Goal: Book appointment/travel/reservation

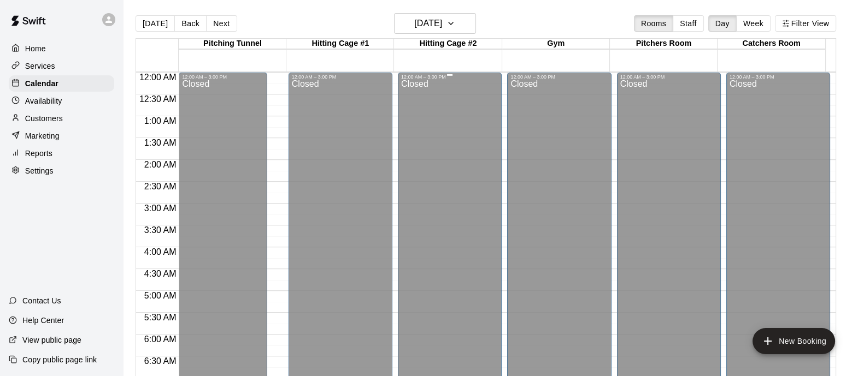
scroll to position [546, 0]
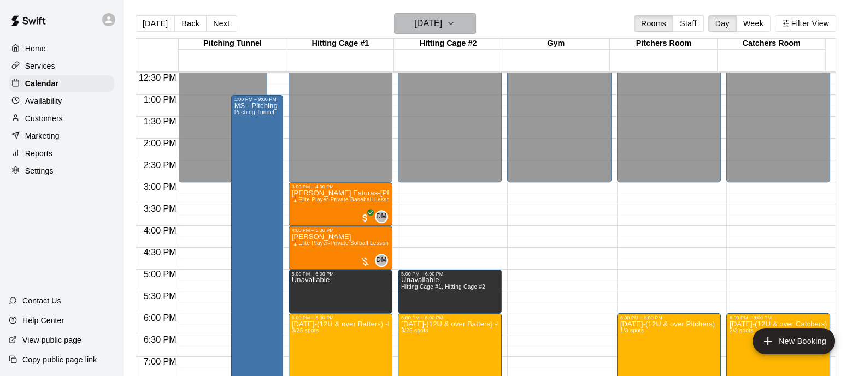
click at [442, 20] on h6 "[DATE]" at bounding box center [428, 23] width 28 height 15
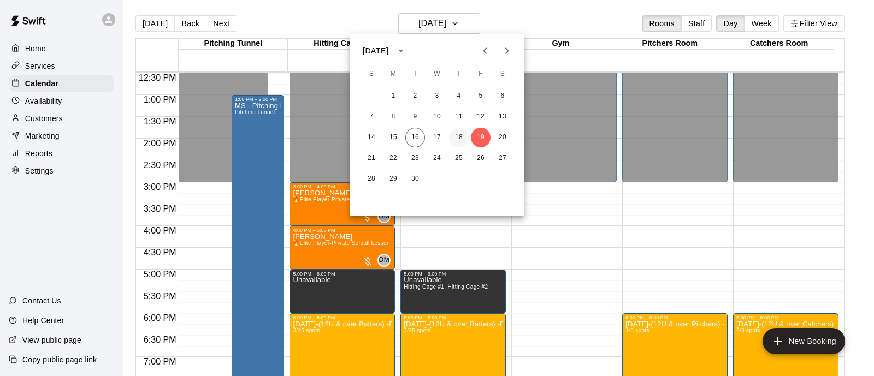
click at [461, 140] on button "18" at bounding box center [459, 138] width 20 height 20
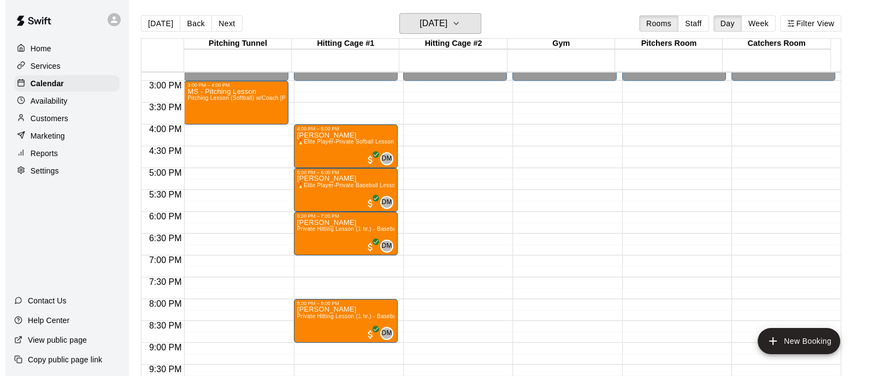
scroll to position [648, 0]
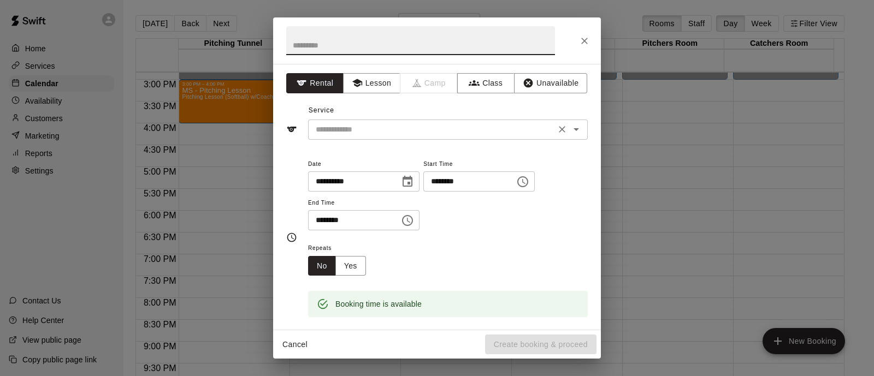
click at [392, 121] on div "​" at bounding box center [448, 130] width 280 height 20
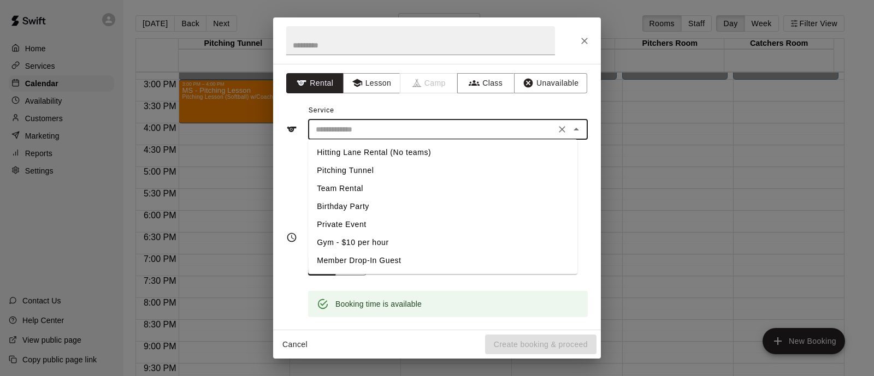
click at [356, 190] on li "Team Rental" at bounding box center [442, 189] width 269 height 18
type input "**********"
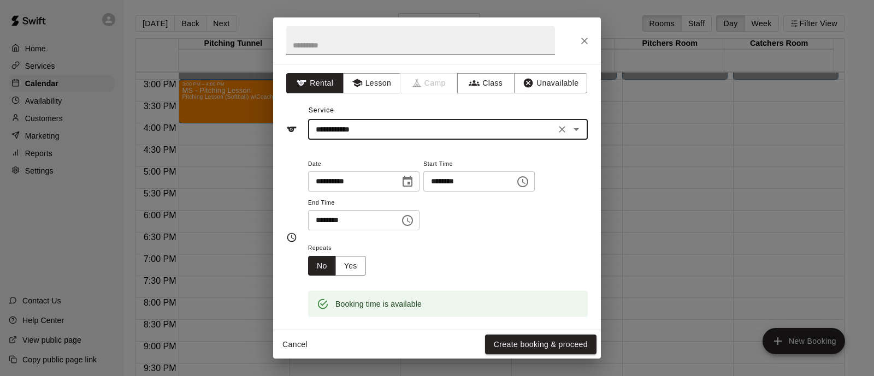
click at [411, 45] on input "text" at bounding box center [420, 40] width 269 height 29
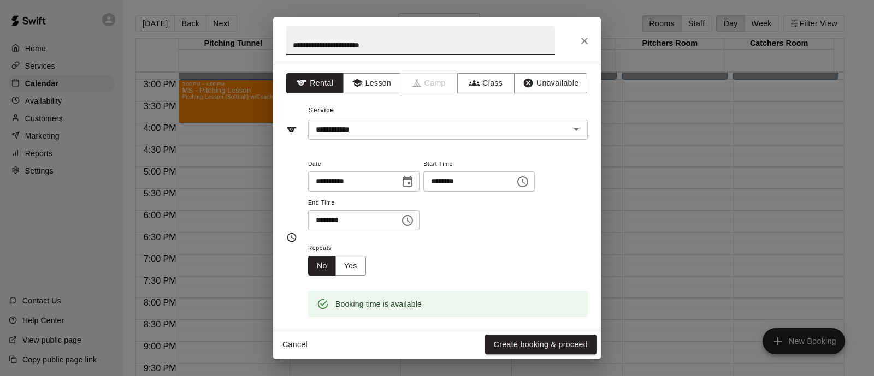
type input "**********"
click at [414, 220] on icon "Choose time, selected time is 6:30 PM" at bounding box center [407, 220] width 13 height 13
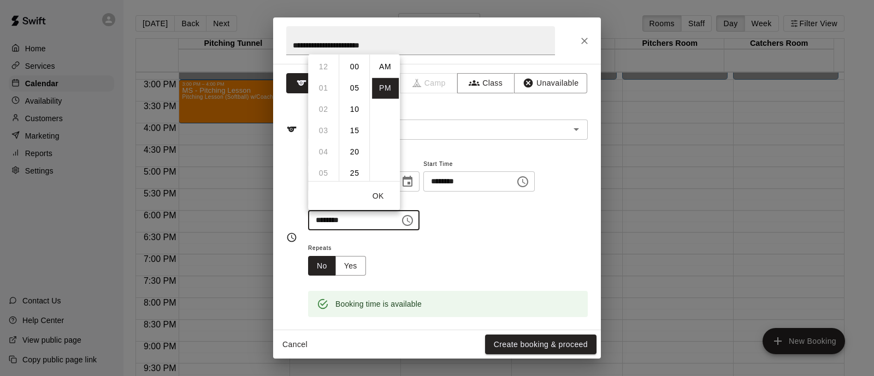
scroll to position [20, 0]
click at [322, 88] on li "07" at bounding box center [323, 88] width 26 height 20
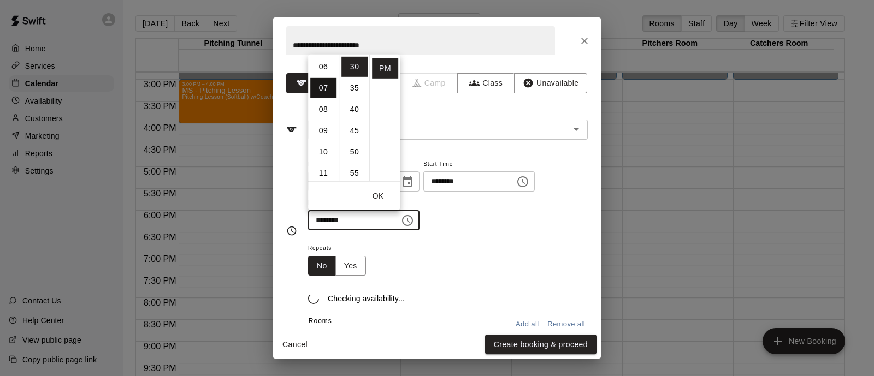
scroll to position [149, 0]
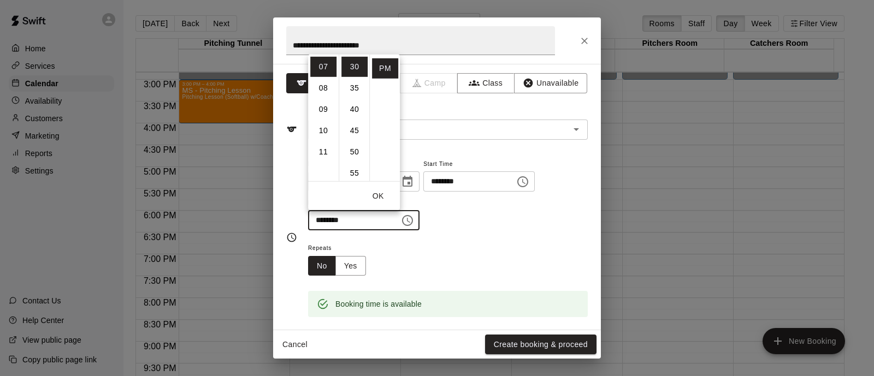
click at [414, 221] on icon "Choose time, selected time is 7:30 PM" at bounding box center [407, 220] width 13 height 13
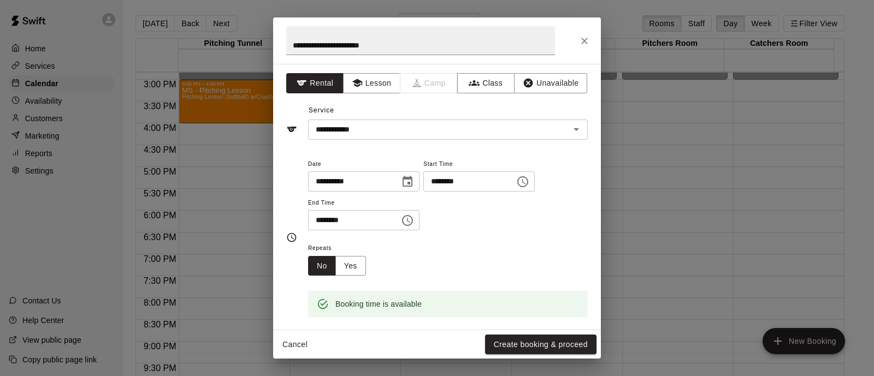
click at [414, 217] on icon "Choose time, selected time is 7:30 PM" at bounding box center [407, 220] width 13 height 13
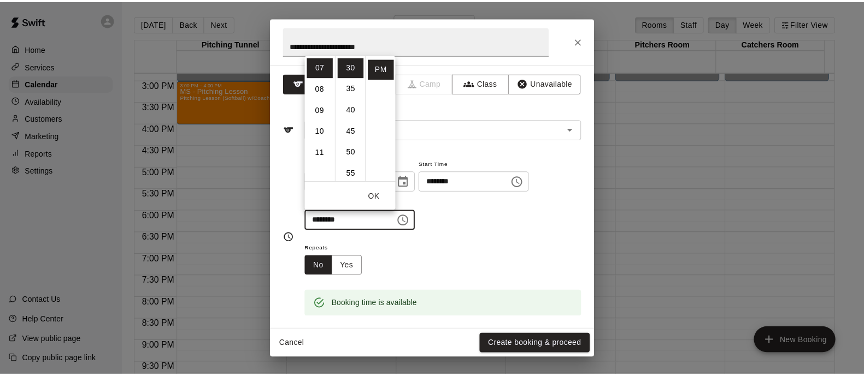
scroll to position [0, 0]
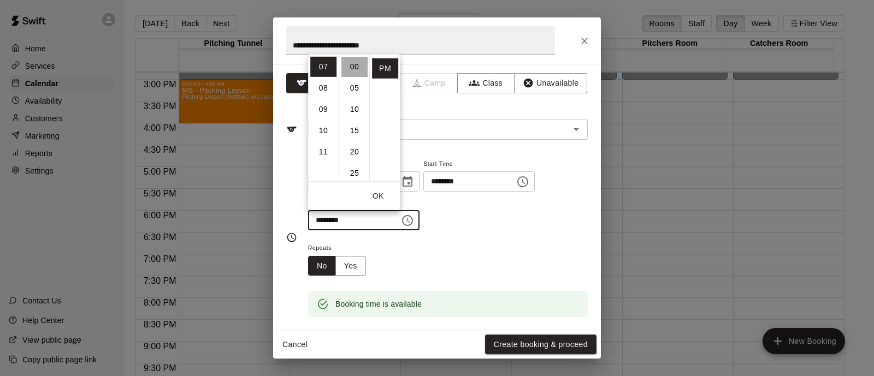
click at [349, 69] on li "00" at bounding box center [354, 66] width 26 height 20
type input "********"
click at [556, 256] on div "Repeats No Yes" at bounding box center [448, 258] width 280 height 34
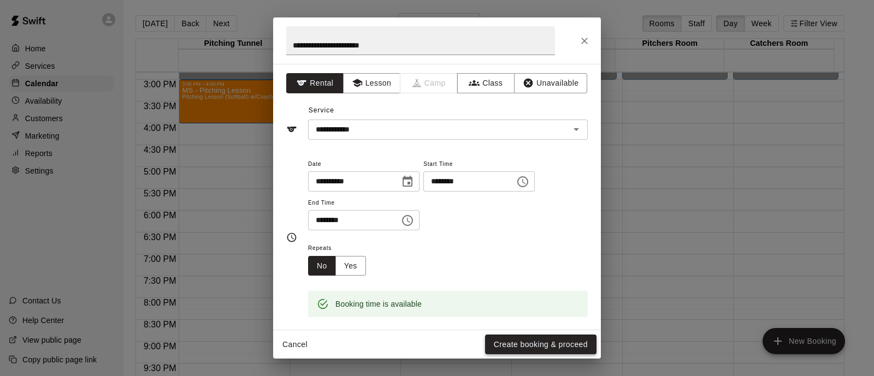
click at [529, 338] on button "Create booking & proceed" at bounding box center [540, 345] width 111 height 20
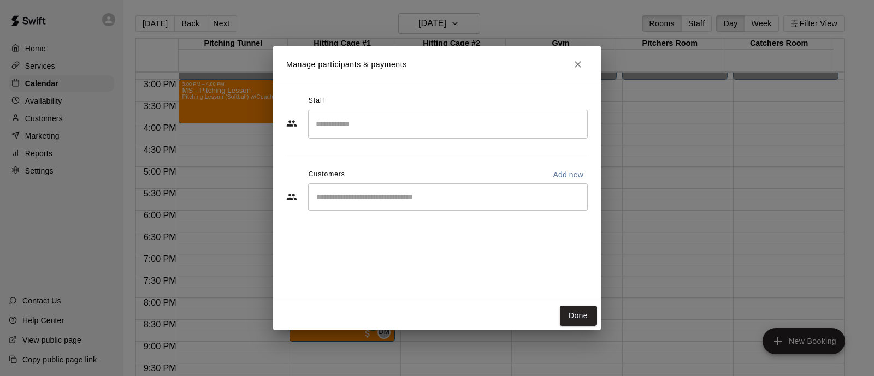
click at [459, 115] on input "Search staff" at bounding box center [448, 124] width 270 height 19
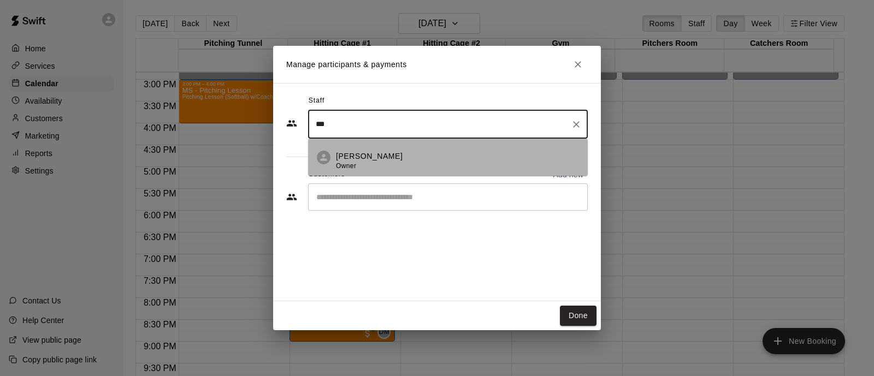
click at [433, 151] on div "[PERSON_NAME] Owner" at bounding box center [457, 161] width 243 height 21
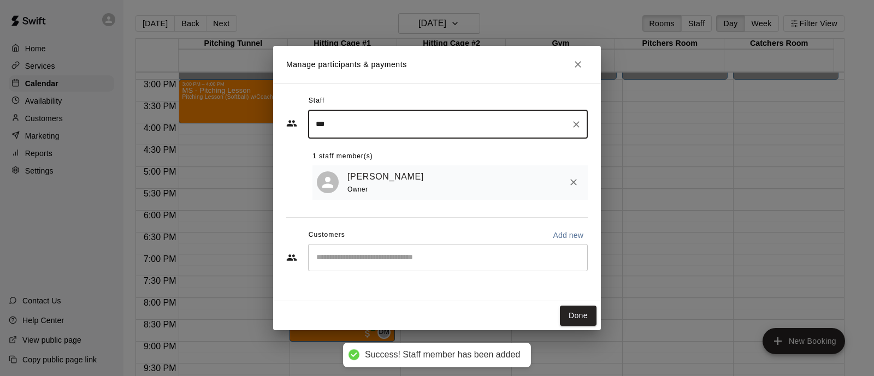
click at [429, 250] on div "​" at bounding box center [448, 257] width 280 height 27
type input "***"
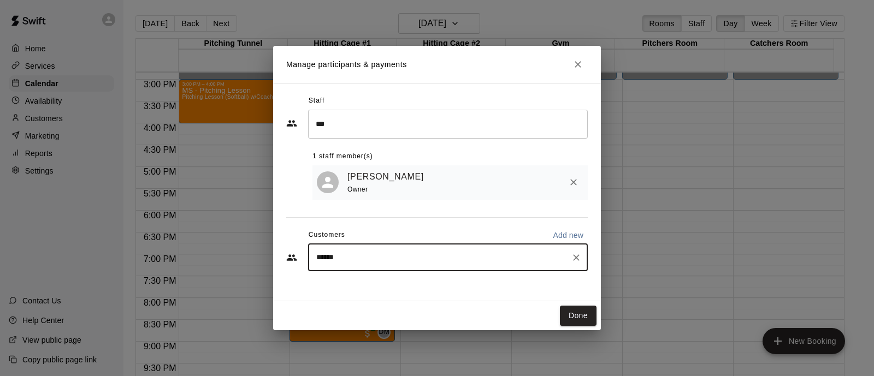
type input "*******"
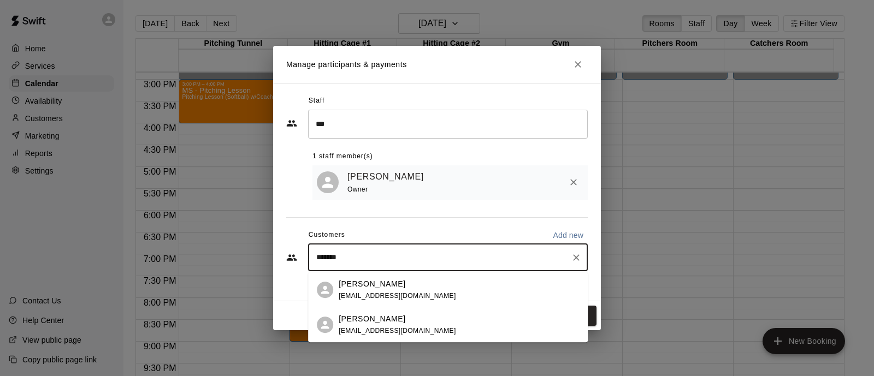
click at [396, 288] on p "[PERSON_NAME]" at bounding box center [372, 284] width 67 height 11
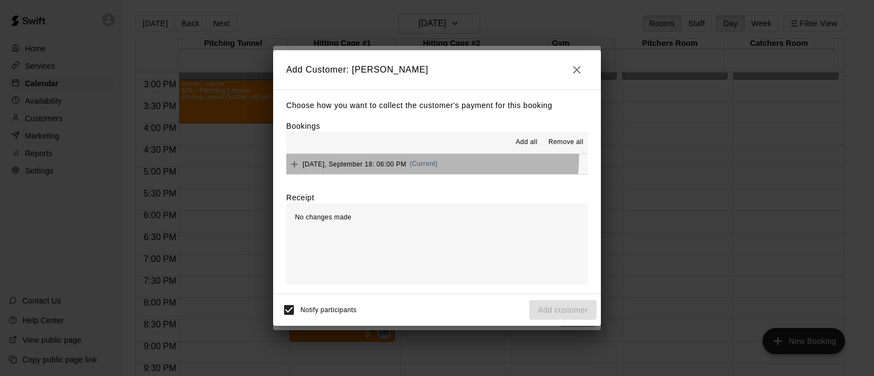
click at [411, 158] on div "[DATE], September 18: 06:00 PM (Current)" at bounding box center [361, 164] width 151 height 16
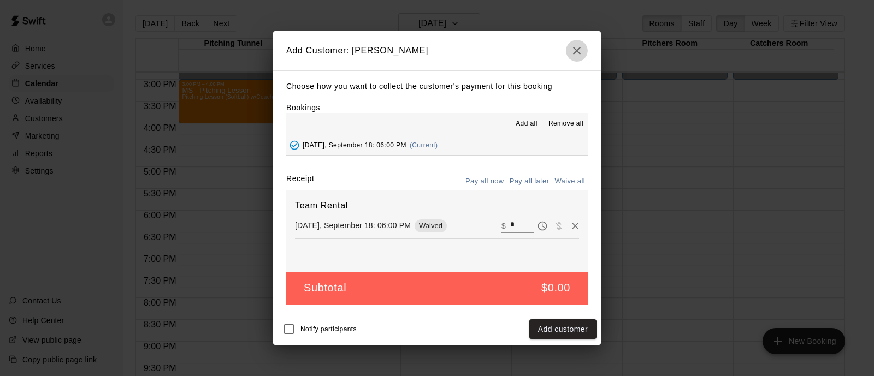
click at [576, 56] on icon "button" at bounding box center [576, 50] width 13 height 13
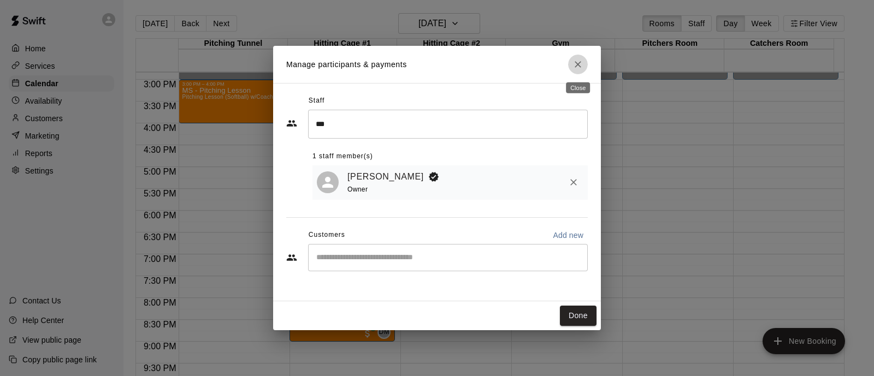
click at [576, 67] on icon "Close" at bounding box center [578, 64] width 11 height 11
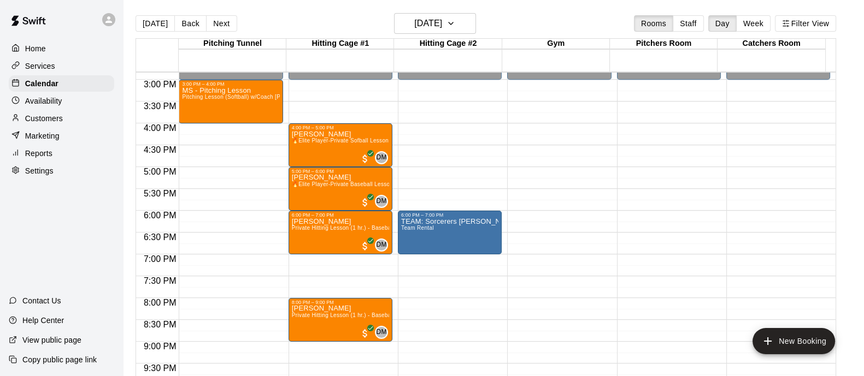
click at [36, 68] on p "Services" at bounding box center [40, 66] width 30 height 11
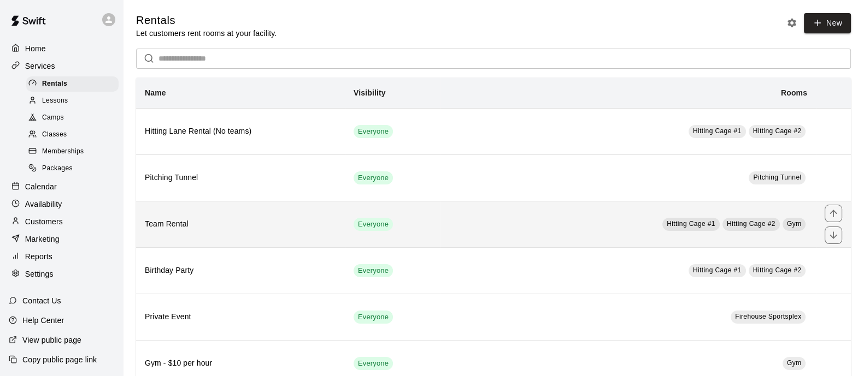
click at [284, 222] on h6 "Team Rental" at bounding box center [240, 225] width 191 height 12
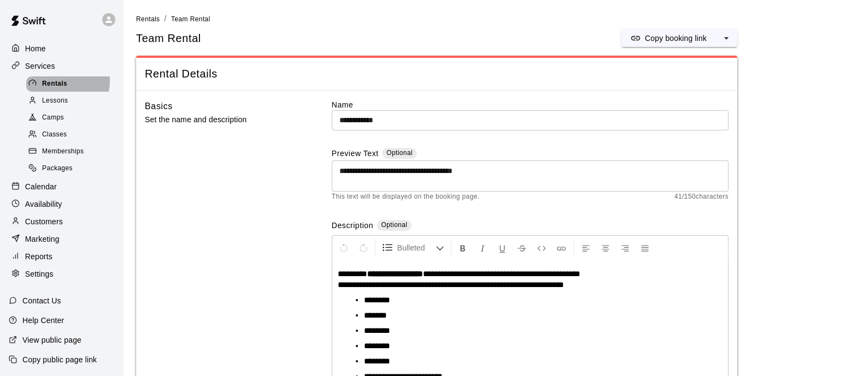
click at [49, 82] on span "Rentals" at bounding box center [54, 84] width 25 height 11
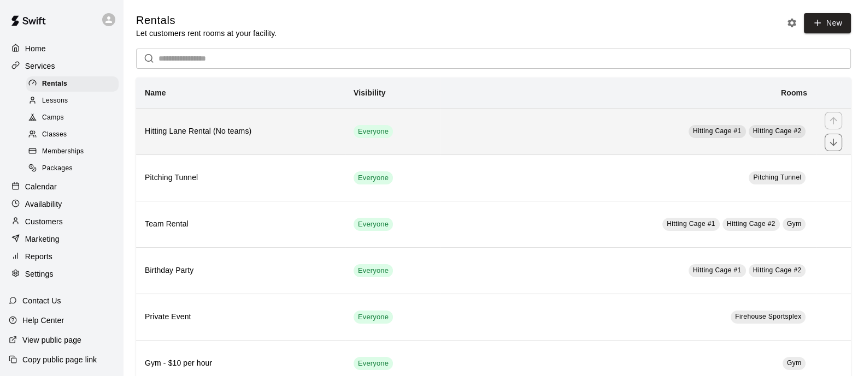
click at [301, 138] on h6 "Hitting Lane Rental (No teams)" at bounding box center [240, 132] width 191 height 12
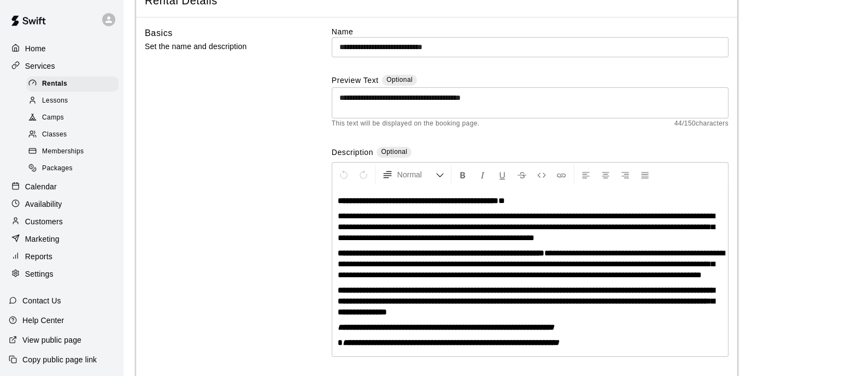
scroll to position [80, 0]
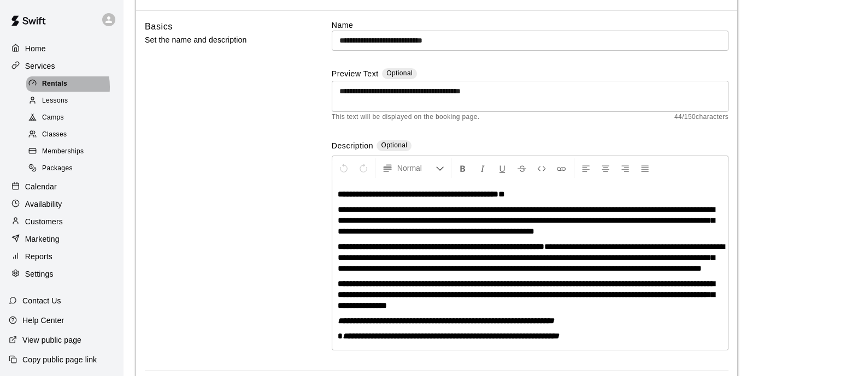
click at [49, 88] on span "Rentals" at bounding box center [54, 84] width 25 height 11
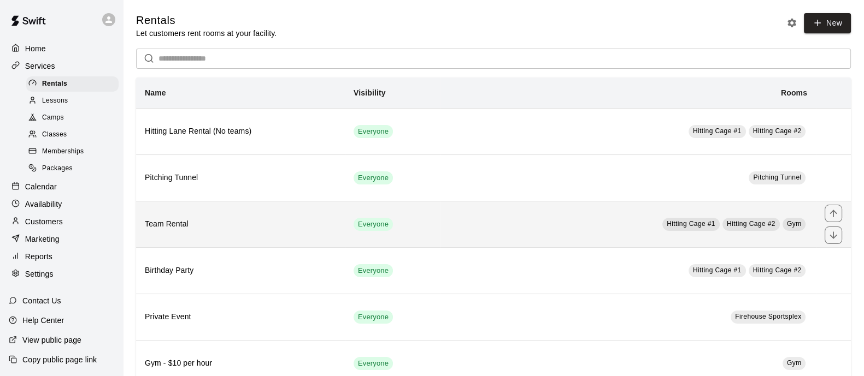
click at [188, 220] on h6 "Team Rental" at bounding box center [240, 225] width 191 height 12
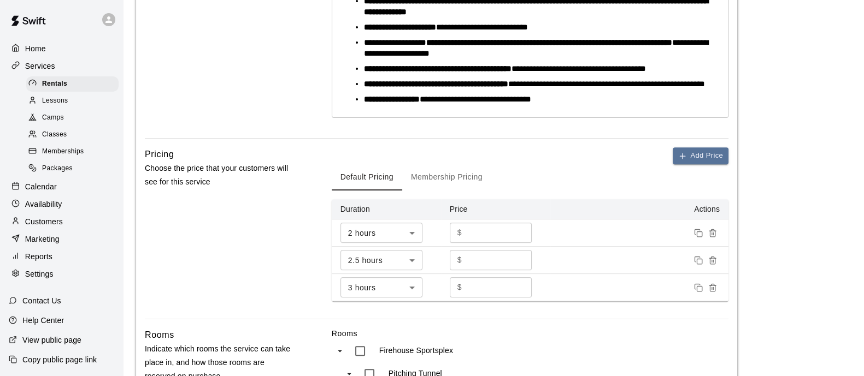
scroll to position [501, 0]
click at [44, 192] on p "Calendar" at bounding box center [41, 186] width 32 height 11
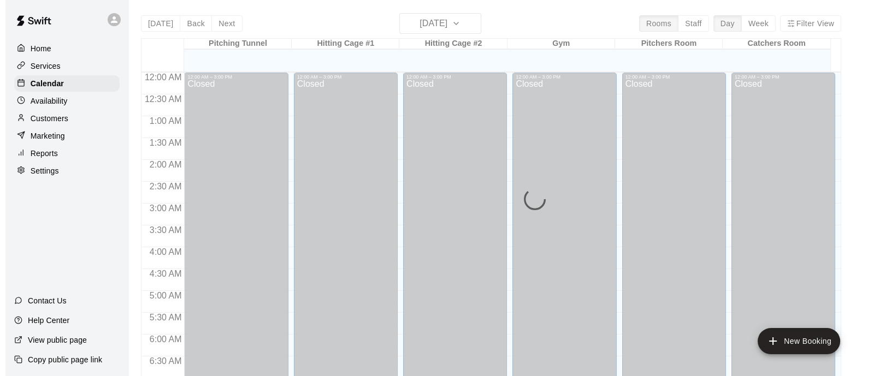
scroll to position [626, 0]
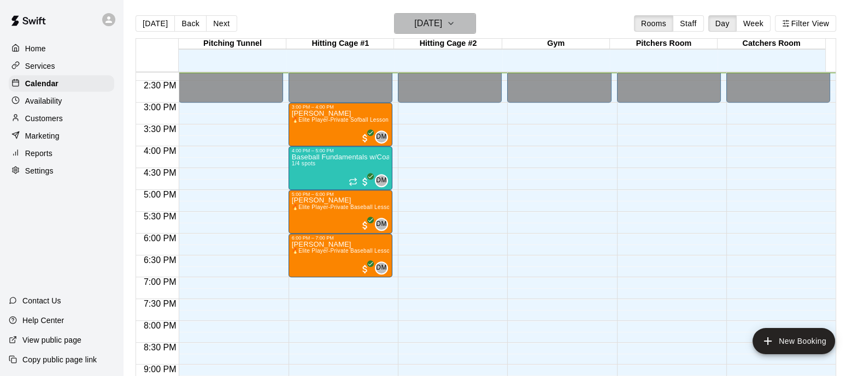
click at [463, 21] on button "[DATE]" at bounding box center [435, 23] width 82 height 21
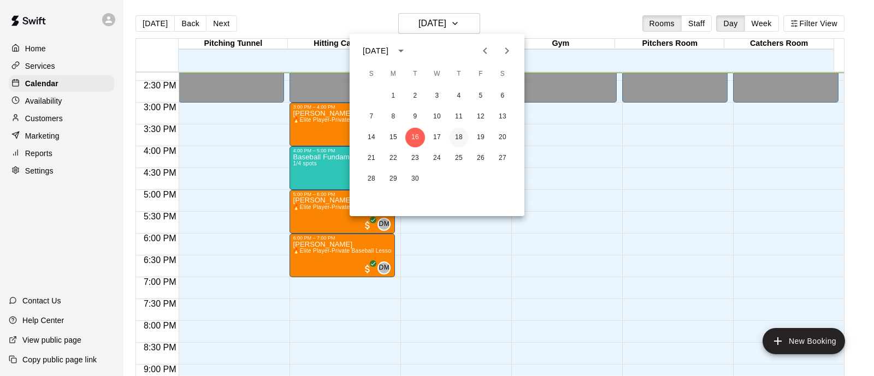
click at [457, 139] on button "18" at bounding box center [459, 138] width 20 height 20
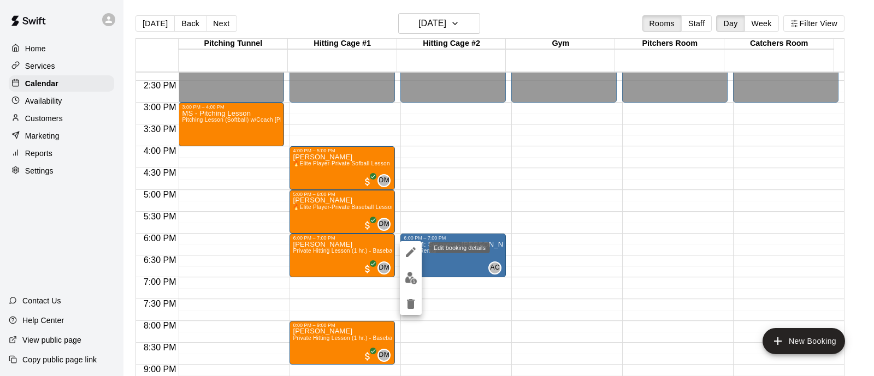
click at [412, 253] on icon "edit" at bounding box center [410, 252] width 13 height 13
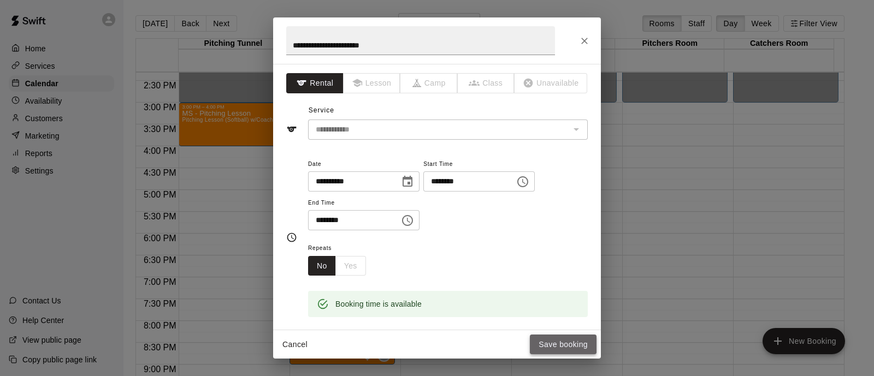
click at [556, 345] on button "Save booking" at bounding box center [563, 345] width 67 height 20
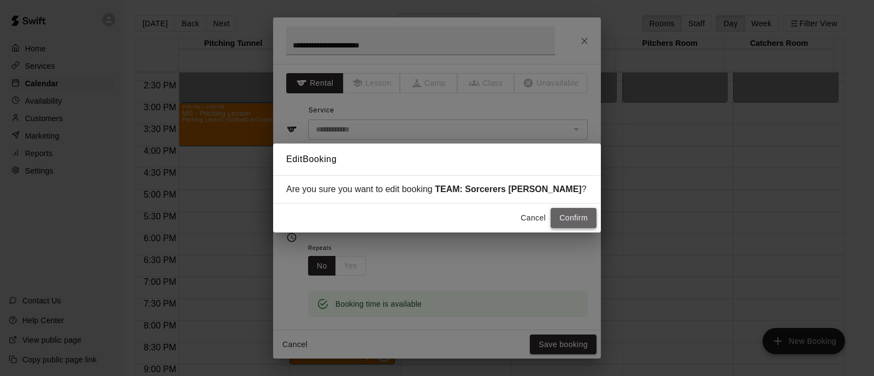
click at [572, 218] on button "Confirm" at bounding box center [574, 218] width 46 height 20
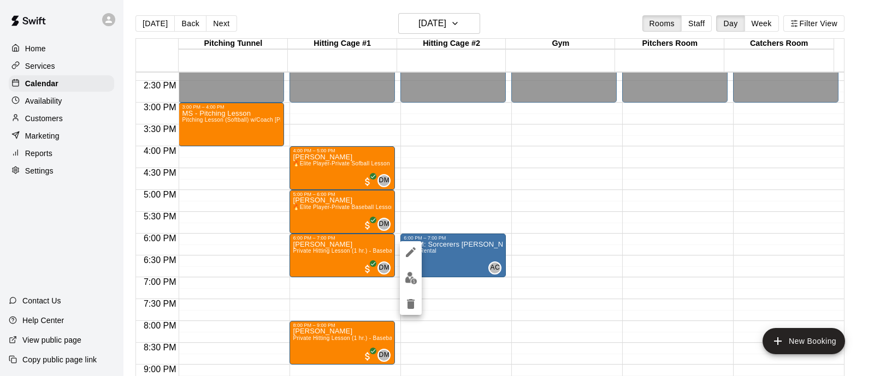
click at [417, 278] on button "edit" at bounding box center [411, 278] width 22 height 21
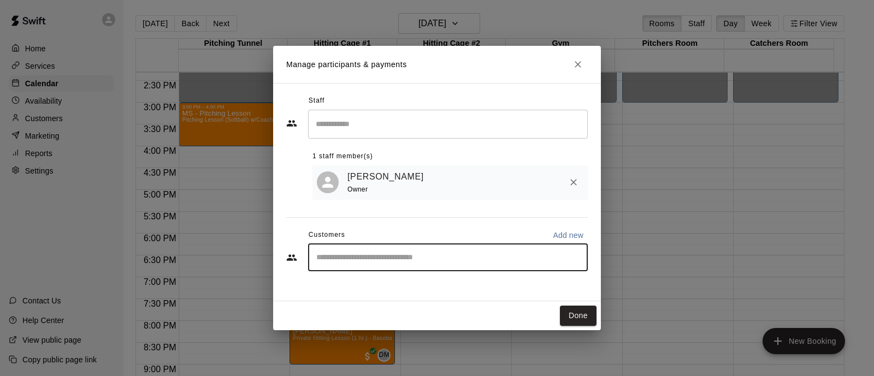
click at [535, 255] on input "Start typing to search customers..." at bounding box center [448, 257] width 270 height 11
type input "******"
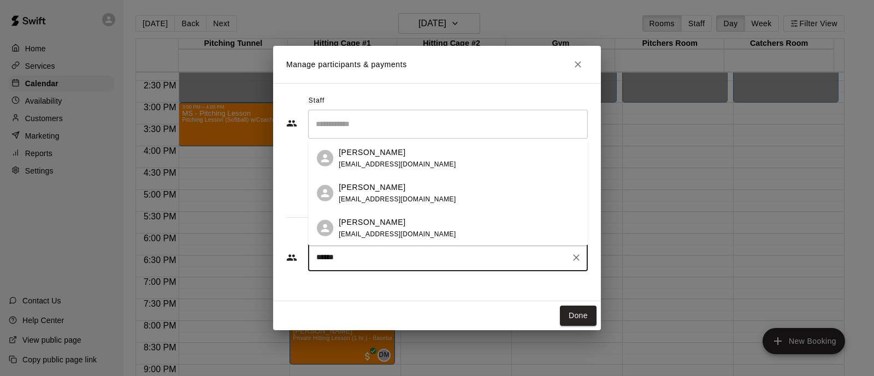
click at [406, 170] on div "[PERSON_NAME] [EMAIL_ADDRESS][DOMAIN_NAME]" at bounding box center [448, 158] width 280 height 35
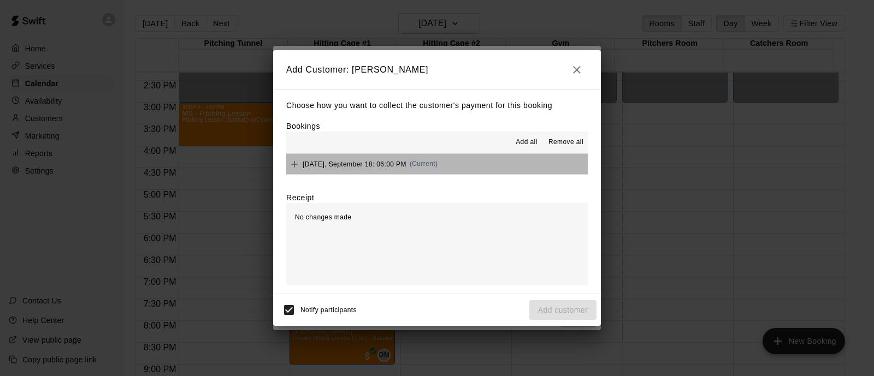
click at [451, 167] on button "[DATE], September 18: 06:00 PM (Current)" at bounding box center [437, 164] width 302 height 20
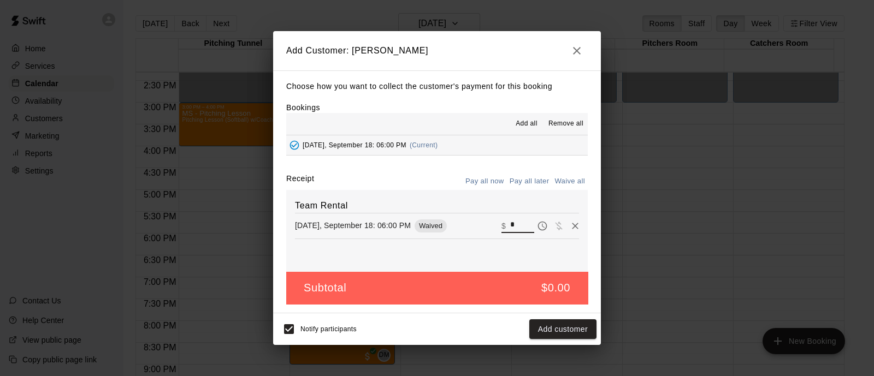
drag, startPoint x: 511, startPoint y: 225, endPoint x: 485, endPoint y: 223, distance: 26.9
click at [485, 223] on div "[DATE], September 18: 06:00 PM Waived ​ $ *" at bounding box center [437, 226] width 284 height 16
type input "**"
click at [556, 331] on button "Checkout" at bounding box center [570, 330] width 51 height 20
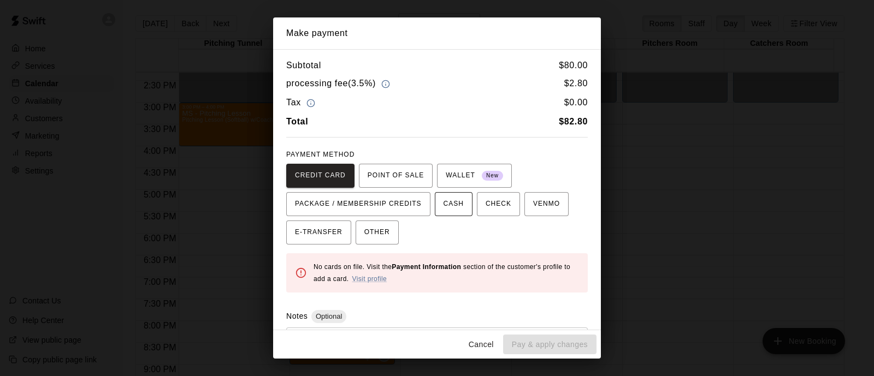
click at [461, 207] on span "CASH" at bounding box center [454, 204] width 20 height 17
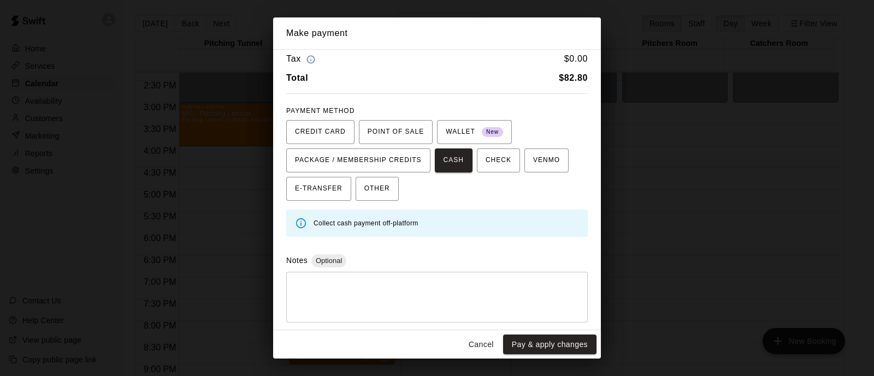
scroll to position [0, 0]
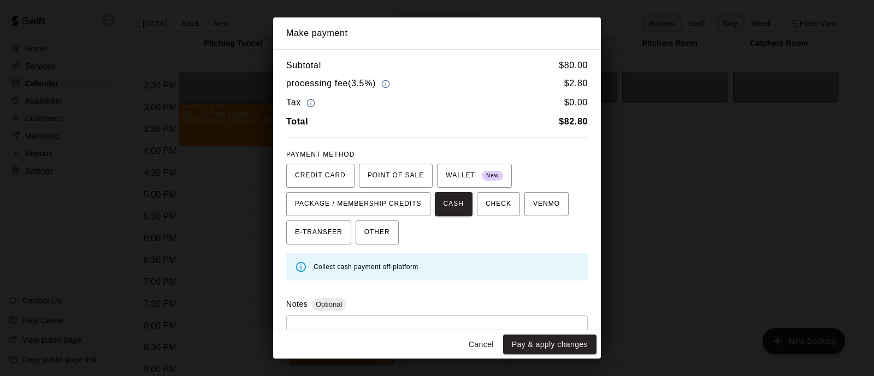
click at [478, 345] on button "Cancel" at bounding box center [481, 345] width 35 height 20
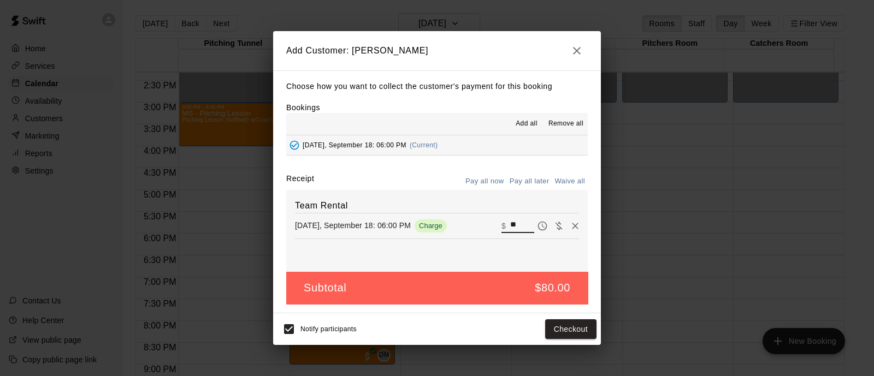
drag, startPoint x: 514, startPoint y: 221, endPoint x: 492, endPoint y: 222, distance: 21.9
click at [501, 222] on div "​ $ **" at bounding box center [517, 226] width 33 height 14
click at [561, 321] on button "Checkout" at bounding box center [570, 330] width 51 height 20
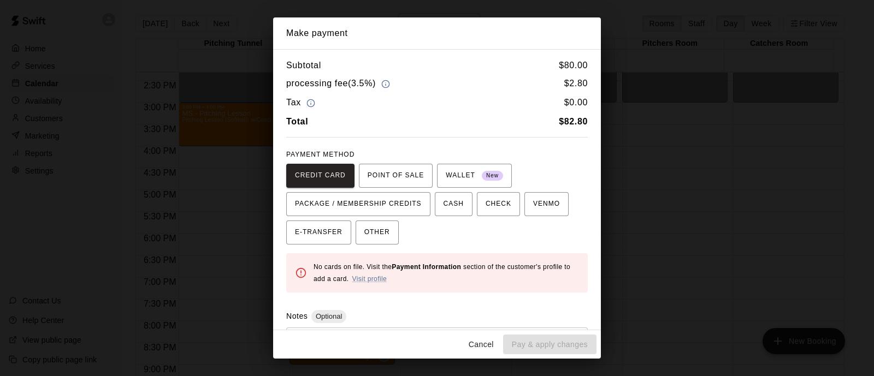
scroll to position [55, 0]
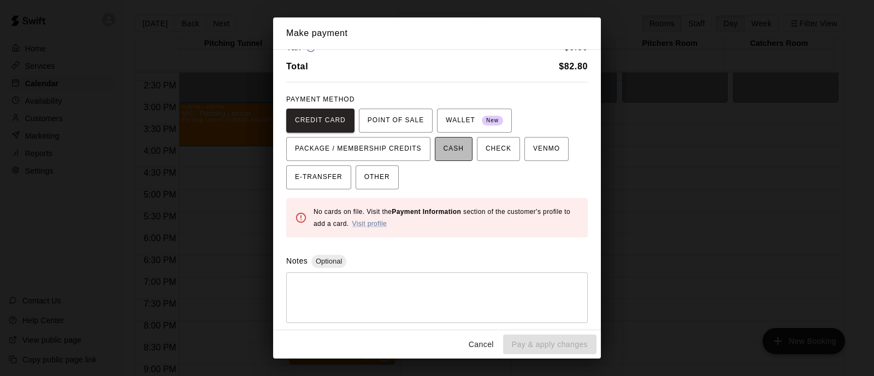
click at [464, 148] on button "CASH" at bounding box center [454, 149] width 38 height 24
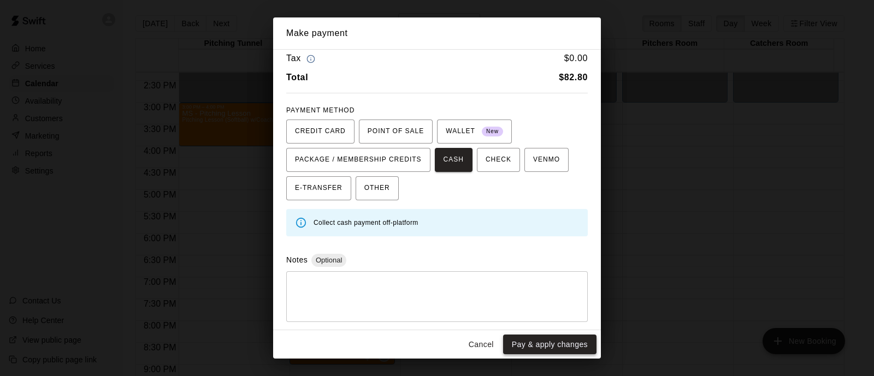
click at [529, 344] on button "Pay & apply changes" at bounding box center [549, 345] width 93 height 20
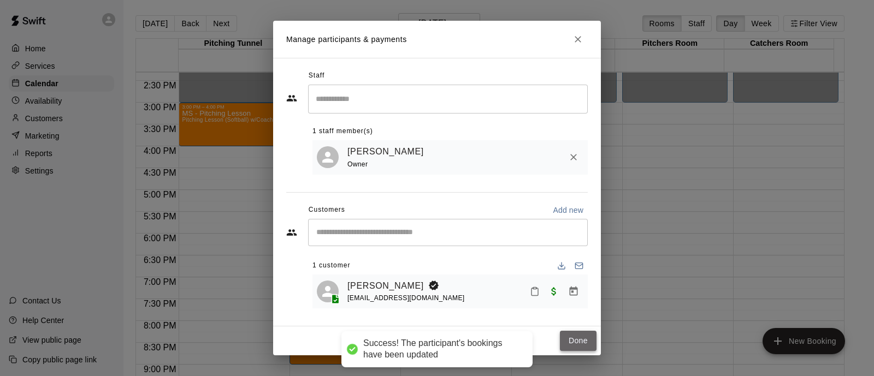
click at [575, 343] on button "Done" at bounding box center [578, 341] width 37 height 20
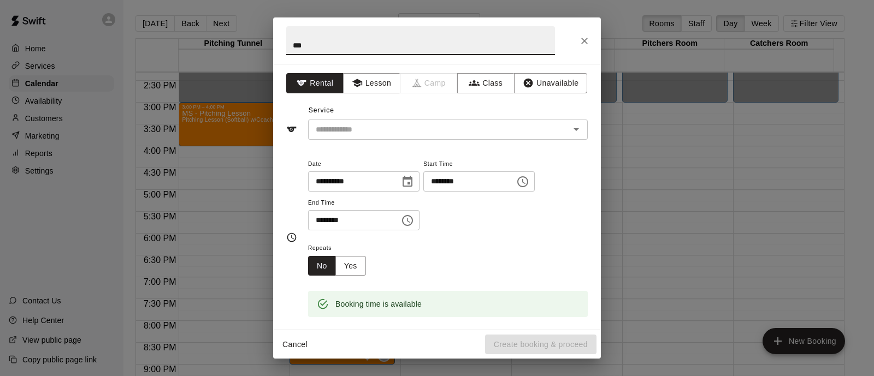
type input "***"
click at [297, 343] on button "Cancel" at bounding box center [295, 345] width 35 height 20
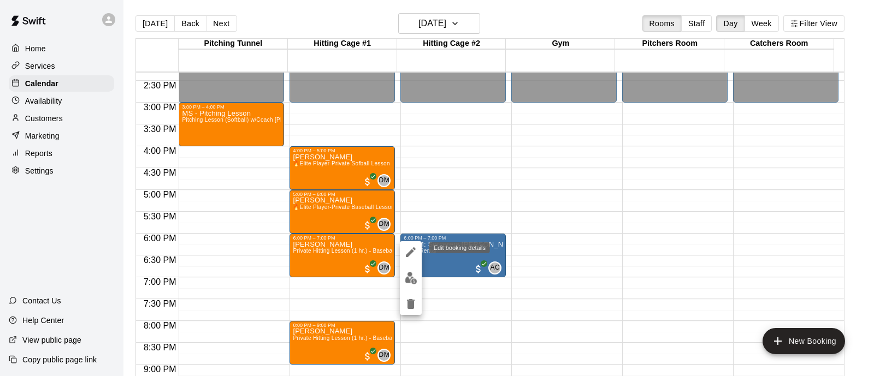
click at [402, 258] on button "edit" at bounding box center [411, 252] width 22 height 22
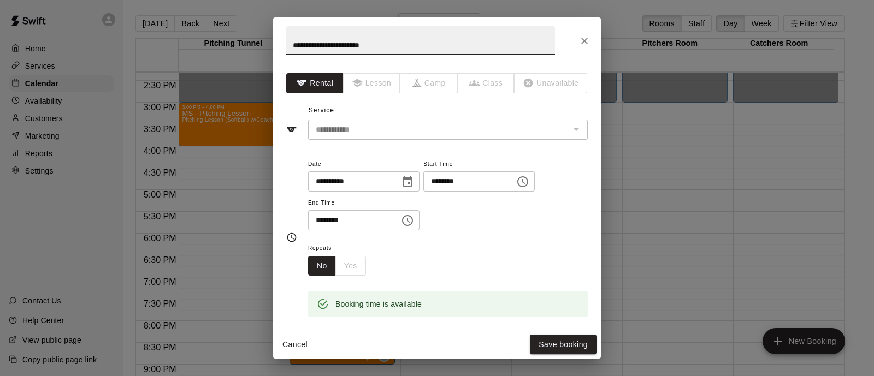
drag, startPoint x: 399, startPoint y: 43, endPoint x: 257, endPoint y: 41, distance: 142.1
click at [257, 41] on div "**********" at bounding box center [437, 188] width 874 height 376
click at [589, 43] on icon "Close" at bounding box center [584, 41] width 11 height 11
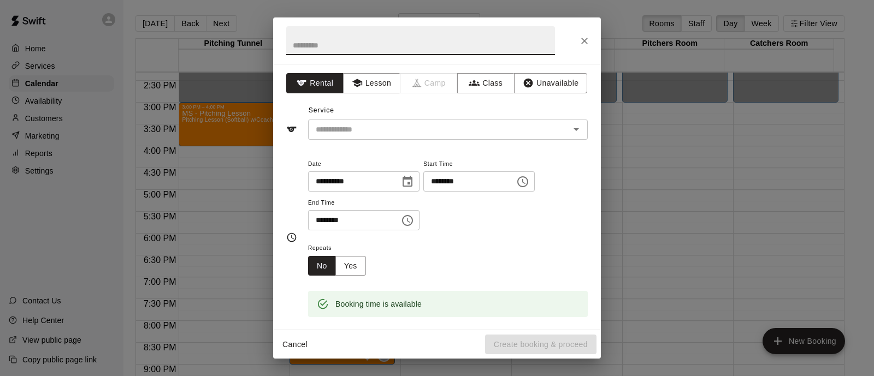
click at [368, 49] on input "text" at bounding box center [420, 40] width 269 height 29
type input "**********"
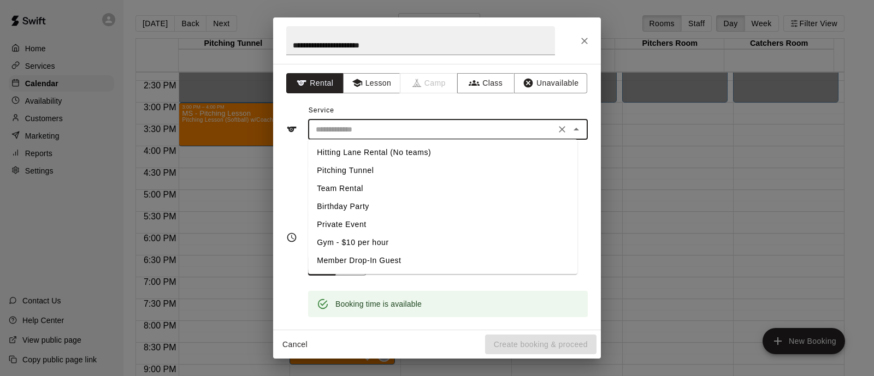
click at [404, 127] on input "text" at bounding box center [431, 130] width 241 height 14
click at [357, 180] on ul "Hitting Lane Rental (No teams) Pitching Tunnel Team Rental Birthday Party Priva…" at bounding box center [442, 206] width 269 height 135
click at [357, 181] on li "Team Rental" at bounding box center [442, 189] width 269 height 18
type input "**********"
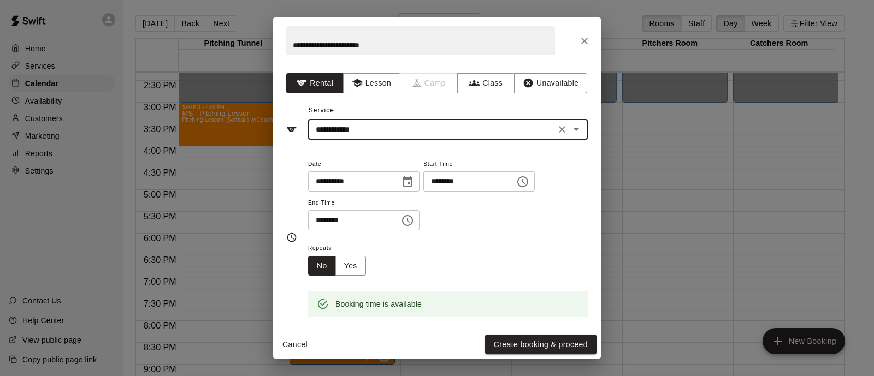
click at [529, 184] on icon "Choose time, selected time is 7:15 PM" at bounding box center [522, 181] width 13 height 13
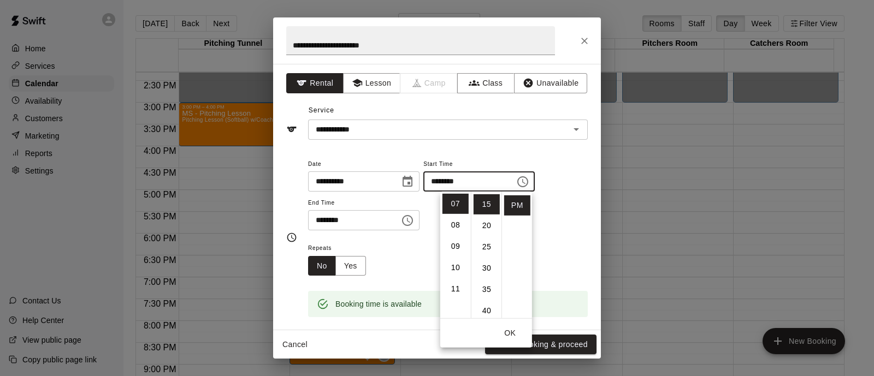
scroll to position [0, 0]
click at [488, 203] on li "00" at bounding box center [487, 204] width 26 height 20
type input "********"
click at [414, 217] on icon "Choose time, selected time is 7:45 PM" at bounding box center [407, 220] width 13 height 13
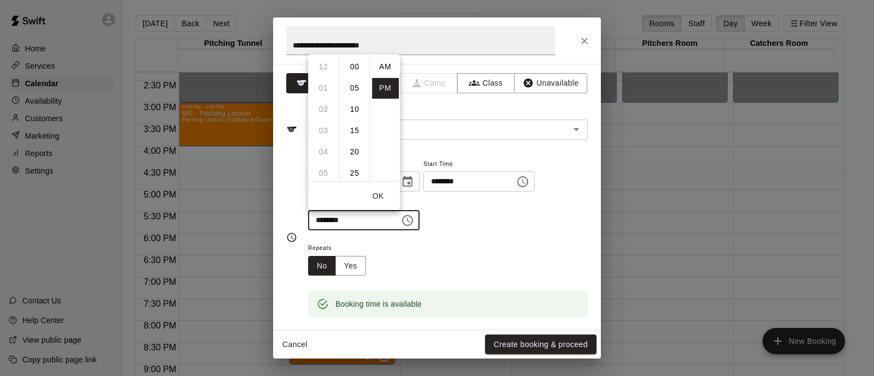
scroll to position [20, 0]
click at [328, 88] on ul "12 01 02 03 04 05 06 07 08 09 10 11" at bounding box center [323, 117] width 31 height 127
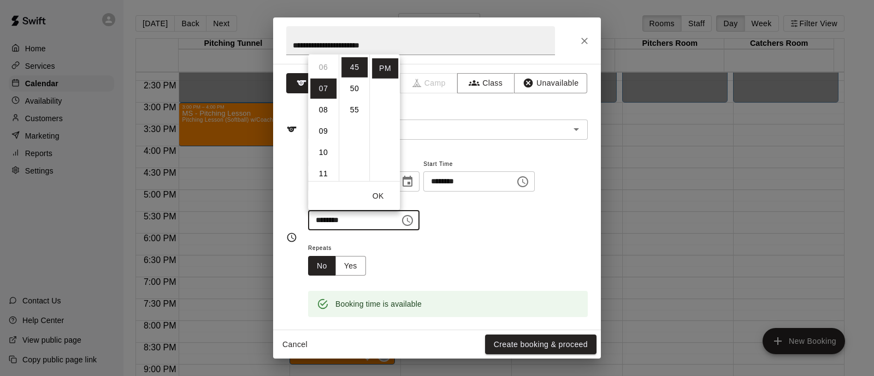
scroll to position [128, 0]
click at [320, 110] on li "08" at bounding box center [323, 108] width 26 height 20
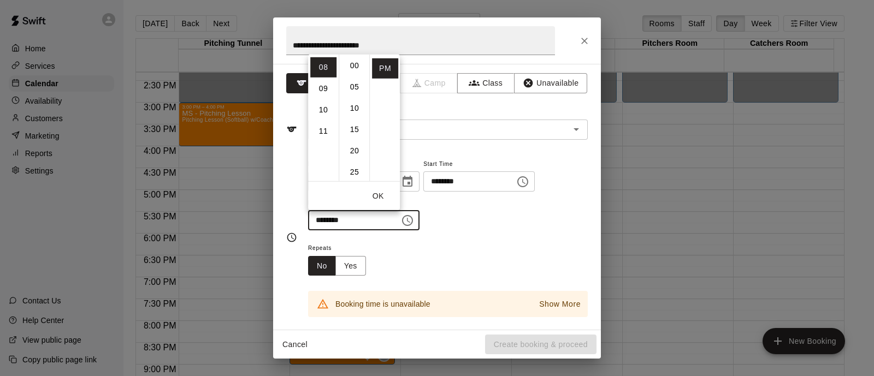
scroll to position [0, 0]
click at [355, 60] on li "00" at bounding box center [354, 66] width 26 height 20
type input "********"
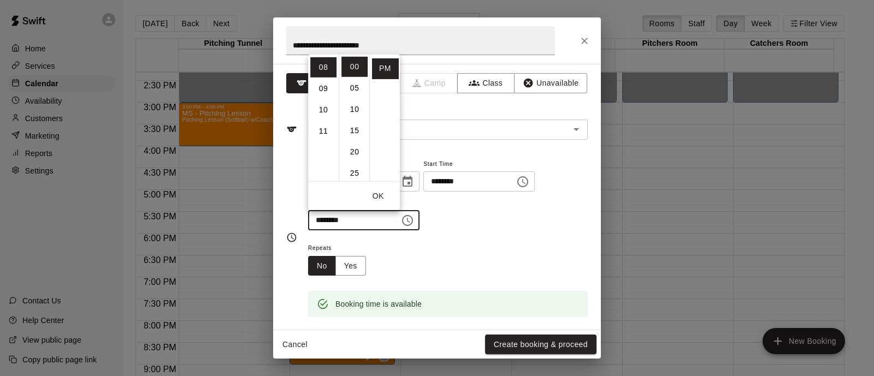
click at [505, 254] on div "Repeats No Yes" at bounding box center [448, 258] width 280 height 34
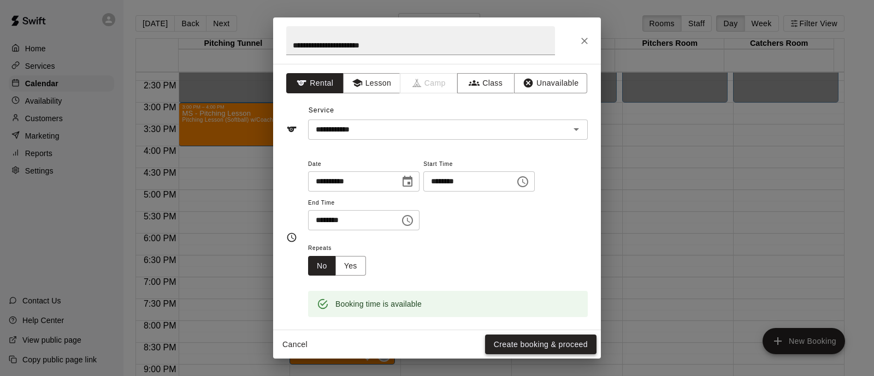
click at [514, 345] on button "Create booking & proceed" at bounding box center [540, 345] width 111 height 20
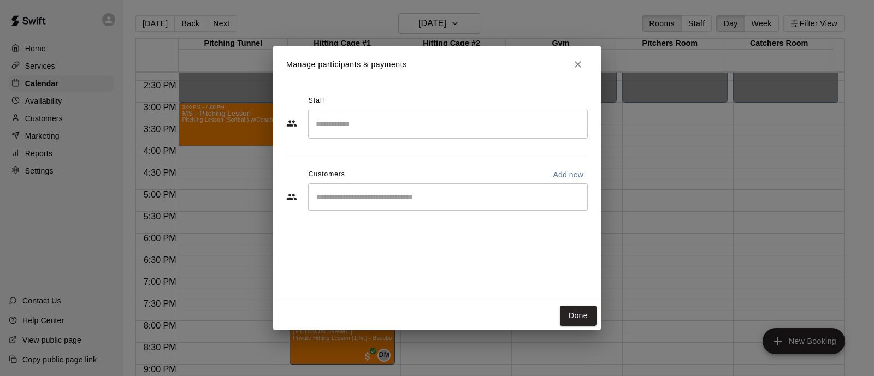
click at [419, 127] on input "Search staff" at bounding box center [448, 124] width 270 height 19
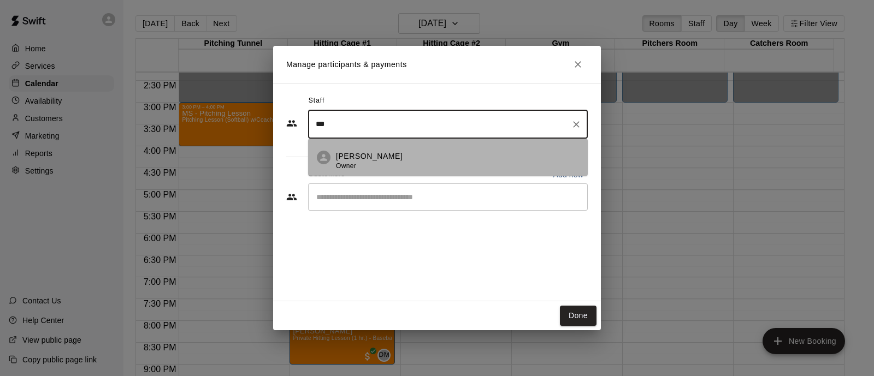
click at [388, 156] on p "[PERSON_NAME]" at bounding box center [369, 156] width 67 height 11
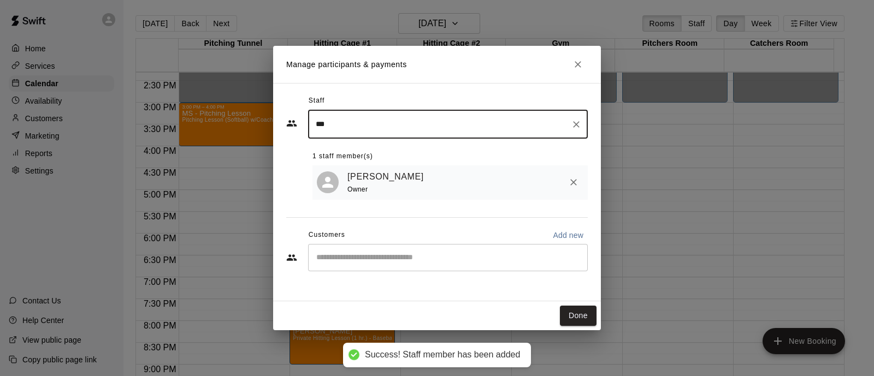
type input "***"
click at [393, 255] on input "Start typing to search customers..." at bounding box center [448, 257] width 270 height 11
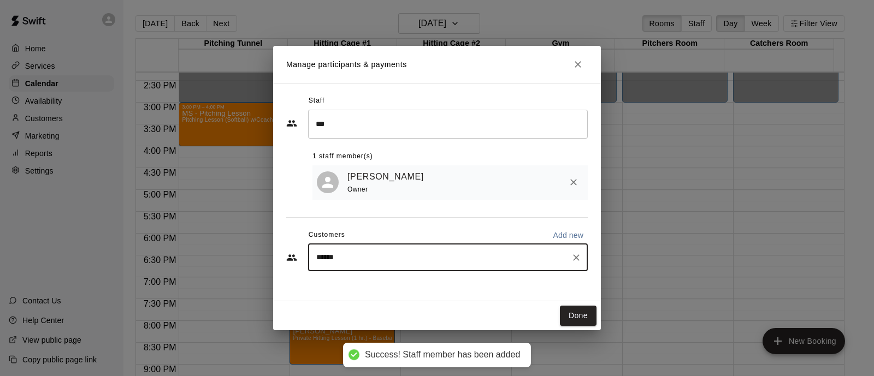
type input "*******"
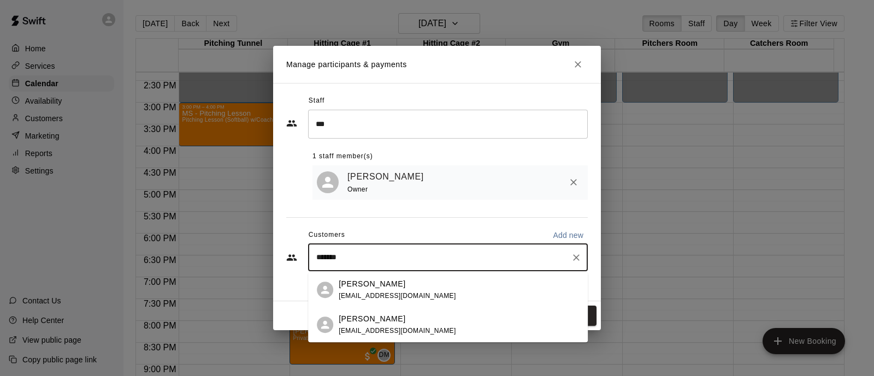
click at [388, 286] on p "[PERSON_NAME]" at bounding box center [372, 284] width 67 height 11
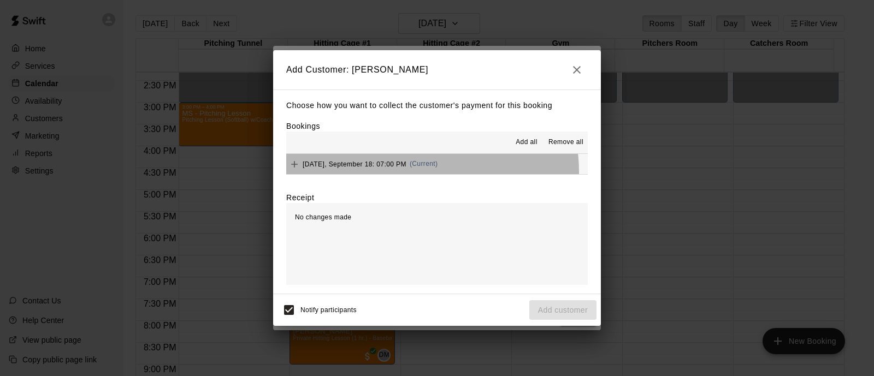
click at [420, 173] on div "[DATE], September 18: 07:00 PM (Current)" at bounding box center [361, 164] width 151 height 16
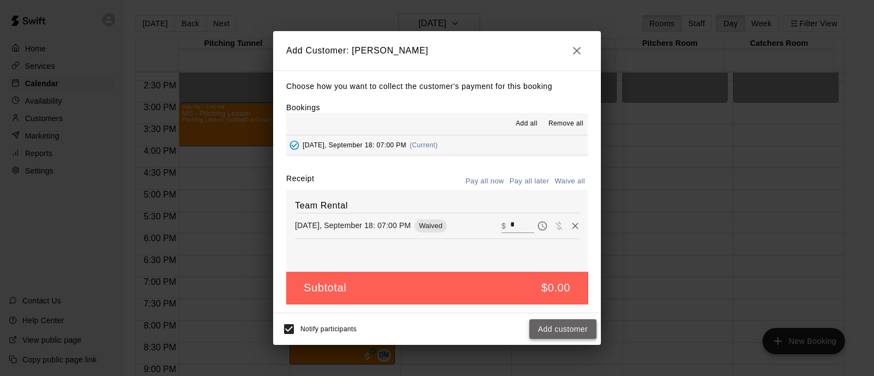
click at [556, 332] on button "Add customer" at bounding box center [562, 330] width 67 height 20
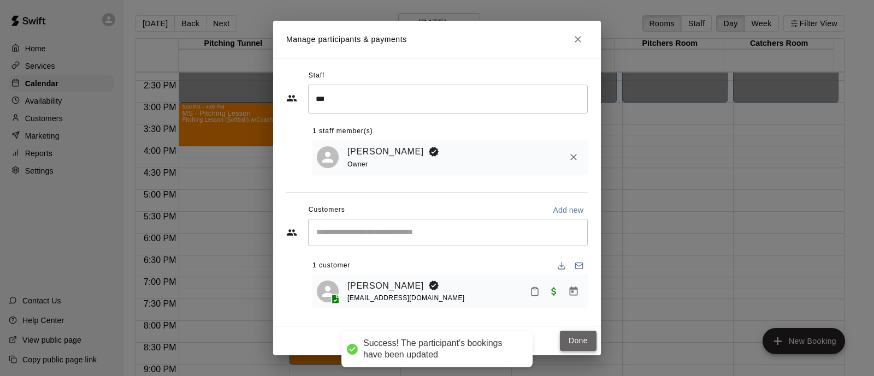
click at [571, 339] on button "Done" at bounding box center [578, 341] width 37 height 20
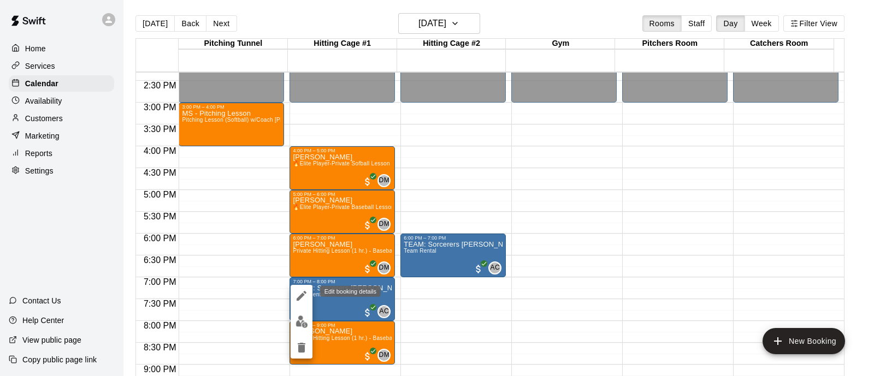
click at [299, 292] on icon "edit" at bounding box center [301, 296] width 13 height 13
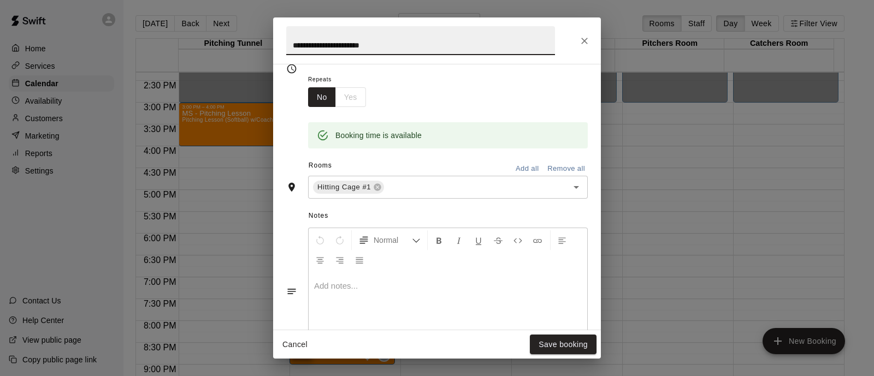
scroll to position [169, 0]
click at [444, 187] on input "text" at bounding box center [469, 187] width 167 height 14
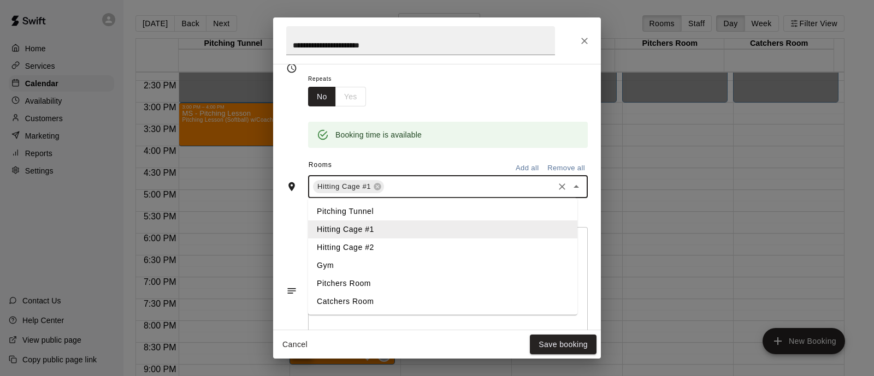
click at [381, 244] on li "Hitting Cage #2" at bounding box center [442, 248] width 269 height 18
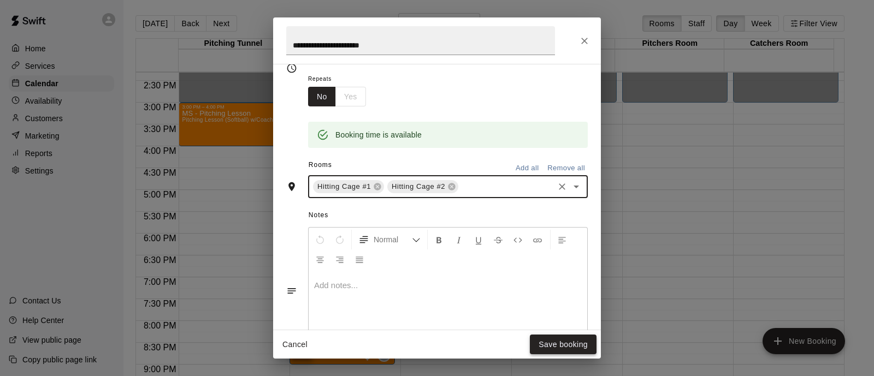
click at [541, 345] on button "Save booking" at bounding box center [563, 345] width 67 height 20
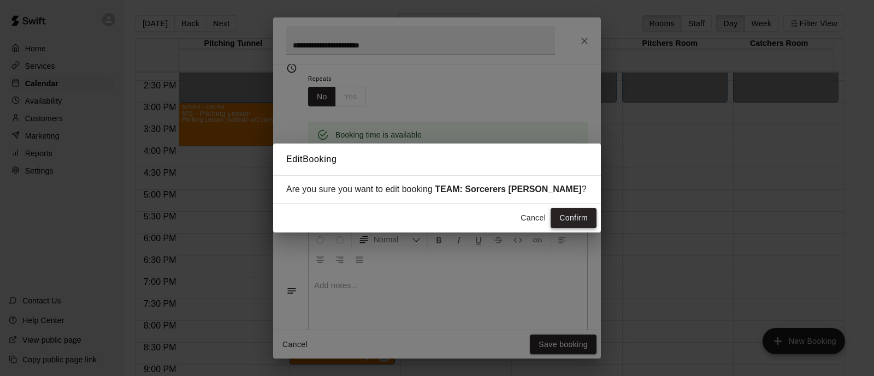
click at [578, 217] on button "Confirm" at bounding box center [574, 218] width 46 height 20
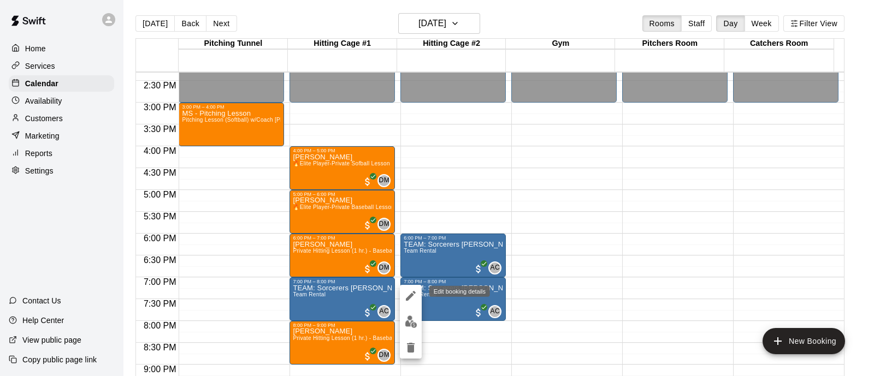
click at [407, 296] on icon "edit" at bounding box center [410, 296] width 13 height 13
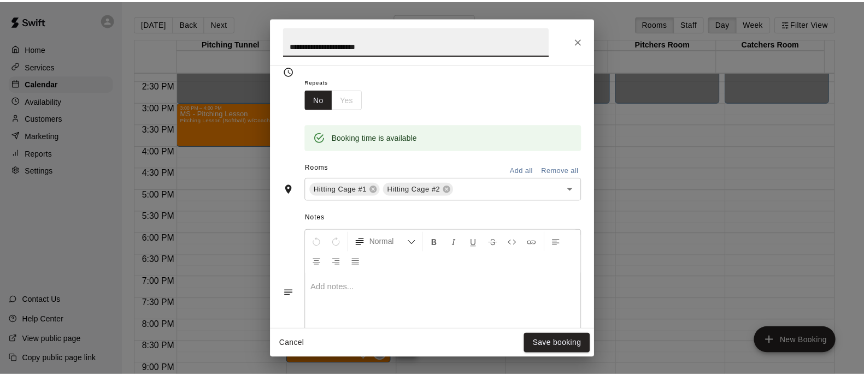
scroll to position [167, 0]
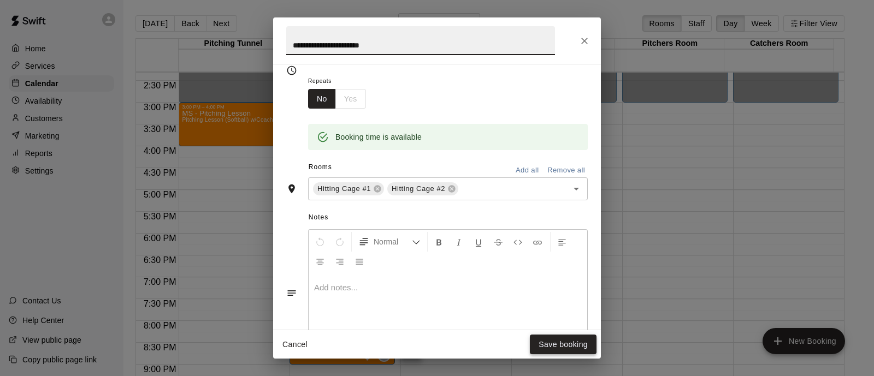
click at [554, 345] on button "Save booking" at bounding box center [563, 345] width 67 height 20
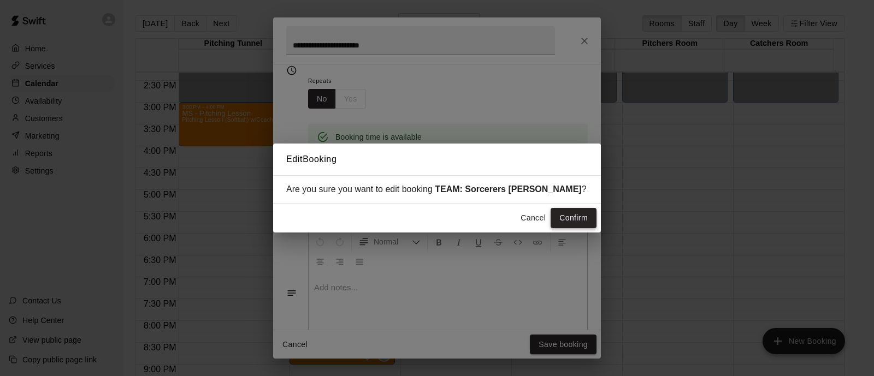
click at [579, 215] on button "Confirm" at bounding box center [574, 218] width 46 height 20
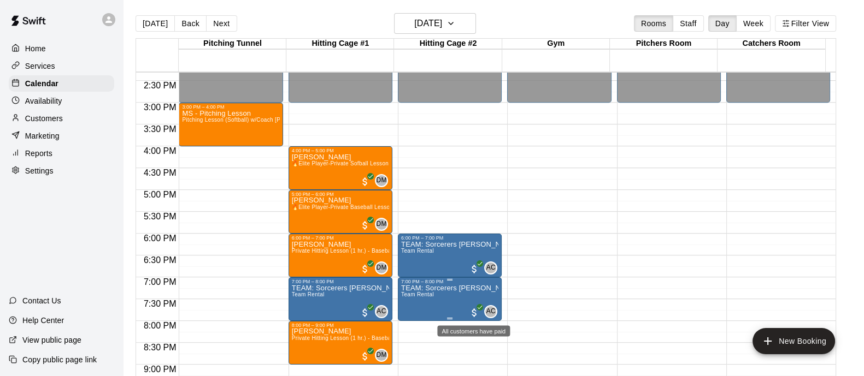
click at [477, 311] on span "All customers have paid" at bounding box center [474, 313] width 11 height 11
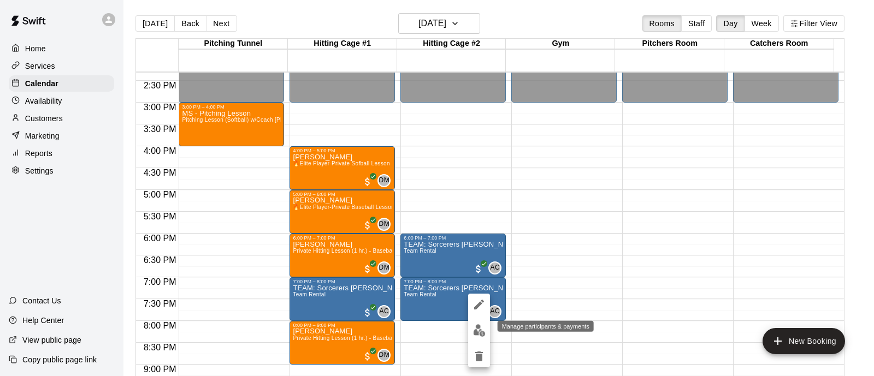
click at [478, 329] on img "edit" at bounding box center [479, 330] width 13 height 13
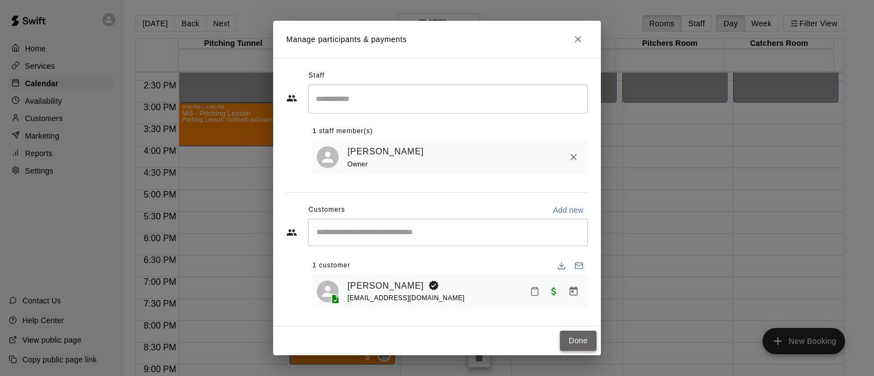
click at [576, 345] on button "Done" at bounding box center [578, 341] width 37 height 20
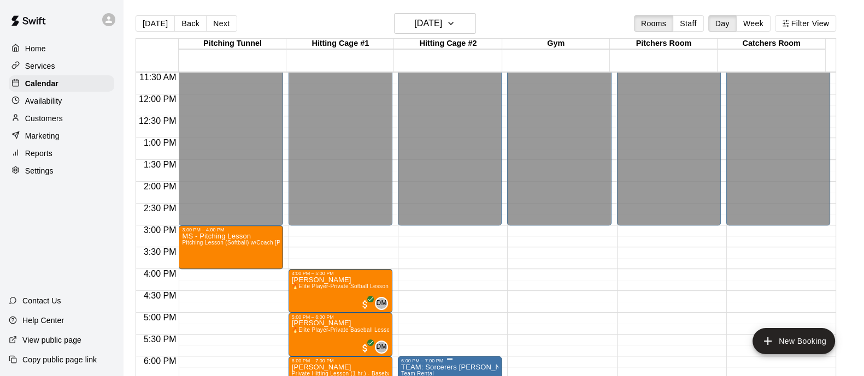
scroll to position [502, 0]
click at [442, 16] on h6 "[DATE]" at bounding box center [428, 23] width 28 height 15
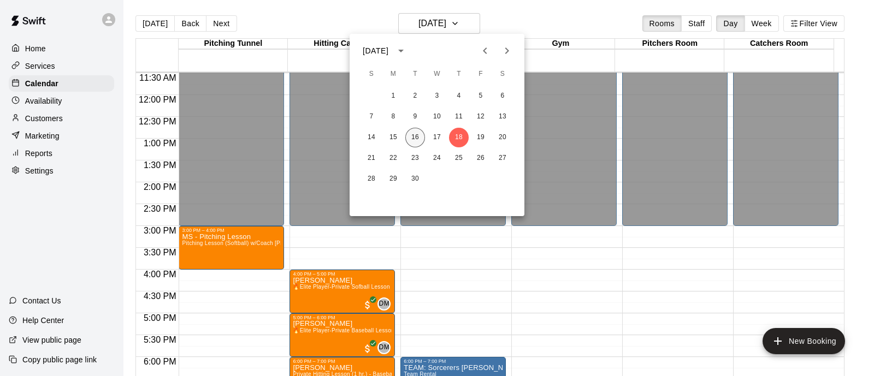
click at [406, 138] on button "16" at bounding box center [415, 138] width 20 height 20
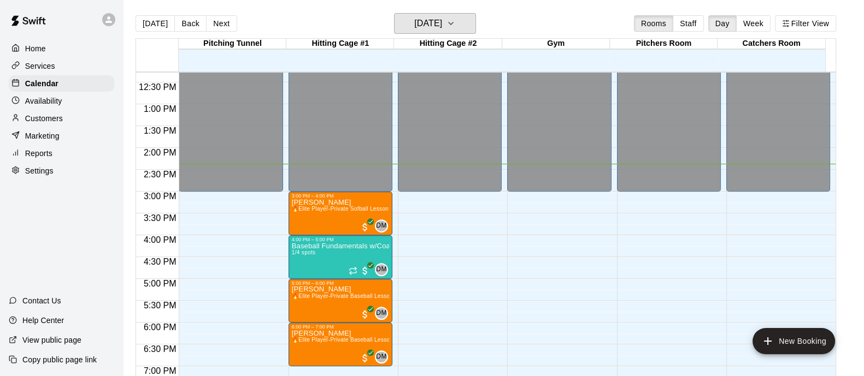
scroll to position [535, 0]
